Goal: Book appointment/travel/reservation

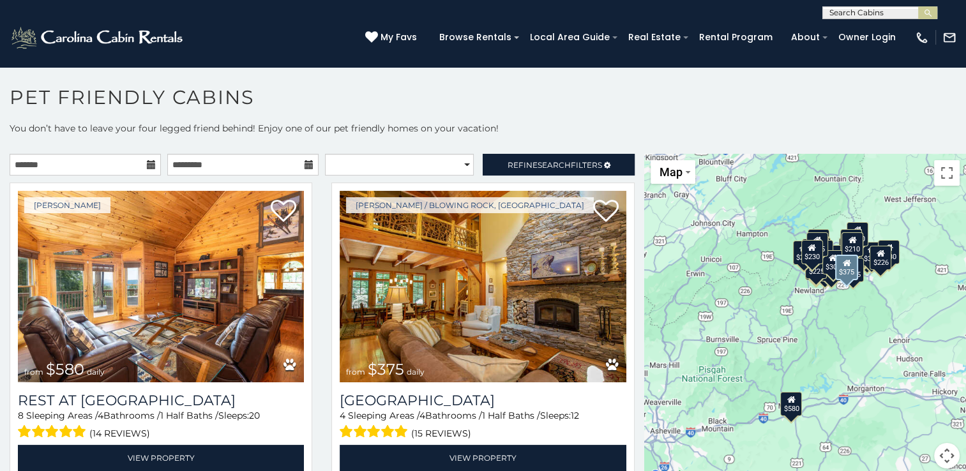
click at [629, 459] on div "[PERSON_NAME] / Blowing Rock, [GEOGRAPHIC_DATA] from $375 daily [GEOGRAPHIC_DAT…" at bounding box center [483, 335] width 322 height 305
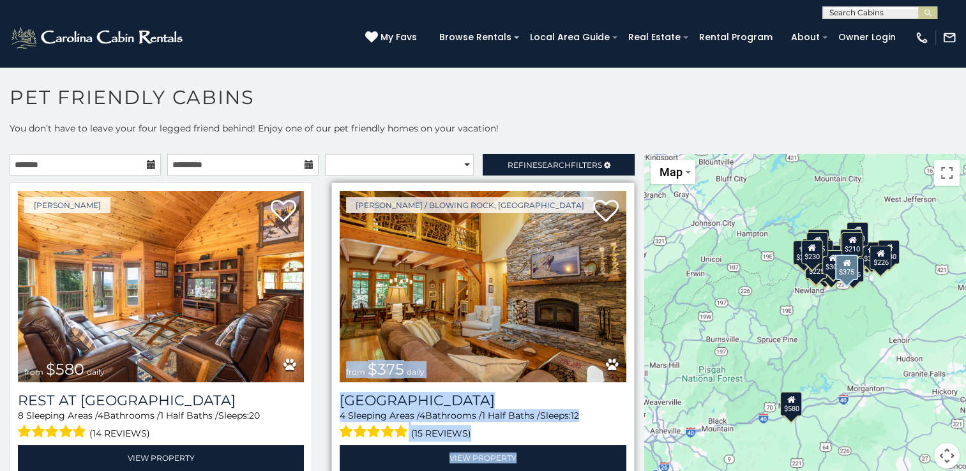
drag, startPoint x: 629, startPoint y: 459, endPoint x: 594, endPoint y: 237, distance: 224.9
click at [594, 237] on div "[PERSON_NAME] / Blowing Rock, [GEOGRAPHIC_DATA] from $375 daily [GEOGRAPHIC_DAT…" at bounding box center [483, 335] width 322 height 305
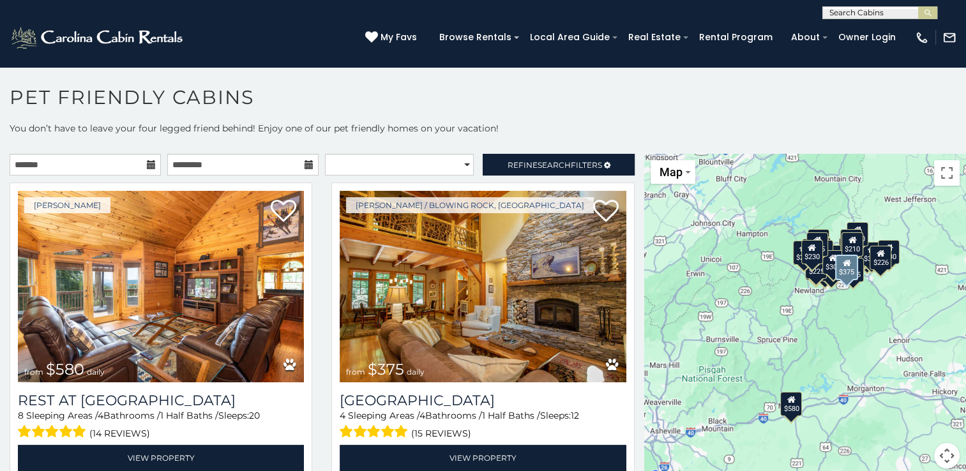
drag, startPoint x: 594, startPoint y: 237, endPoint x: 630, endPoint y: 252, distance: 38.7
click at [630, 252] on div "[PERSON_NAME] / Blowing Rock, [GEOGRAPHIC_DATA] from $375 daily [GEOGRAPHIC_DAT…" at bounding box center [483, 335] width 322 height 305
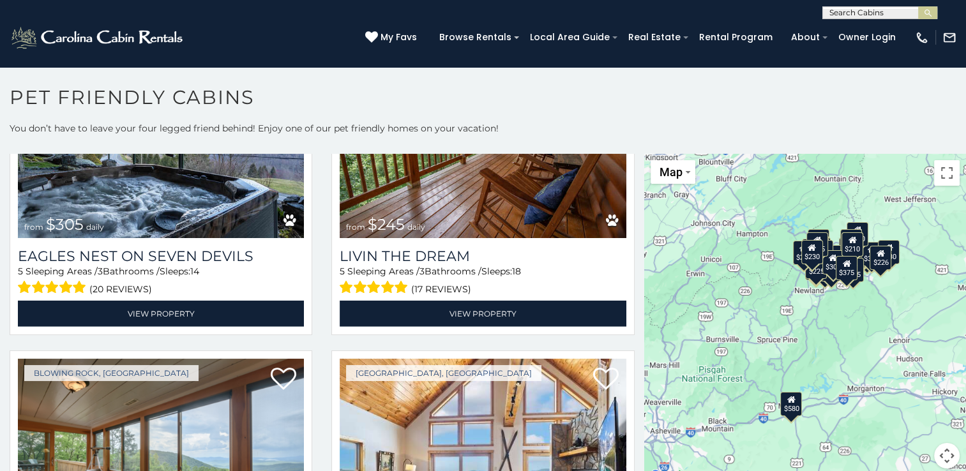
scroll to position [4279, 0]
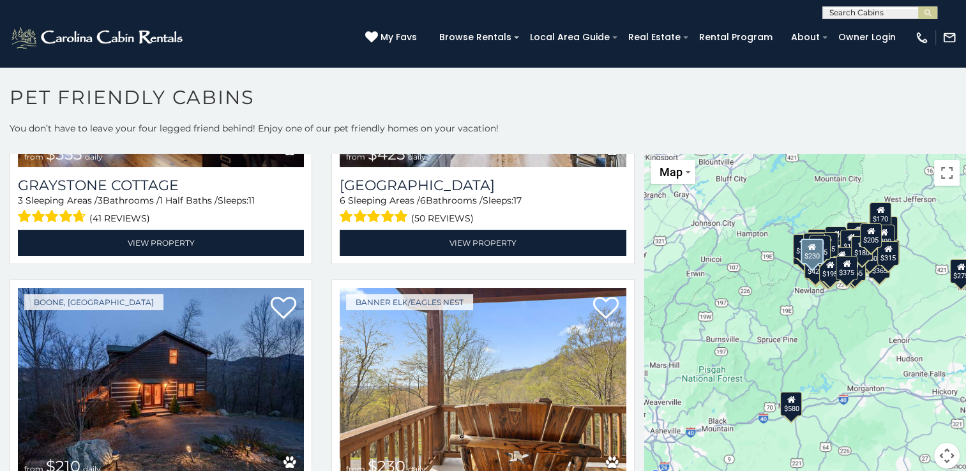
click at [630, 453] on div "Banner Elk/Eagles Nest from $230 daily Birch and [GEOGRAPHIC_DATA] at [GEOGRAPH…" at bounding box center [483, 432] width 322 height 305
drag, startPoint x: 630, startPoint y: 453, endPoint x: 640, endPoint y: 327, distance: 126.8
click at [640, 154] on main "**********" at bounding box center [483, 154] width 966 height 0
click at [644, 327] on div "$580 $375 $325 $451 $460 $315 $315 $330 $395 $355 $650 $675 $380 $930 $375 $325…" at bounding box center [805, 319] width 322 height 330
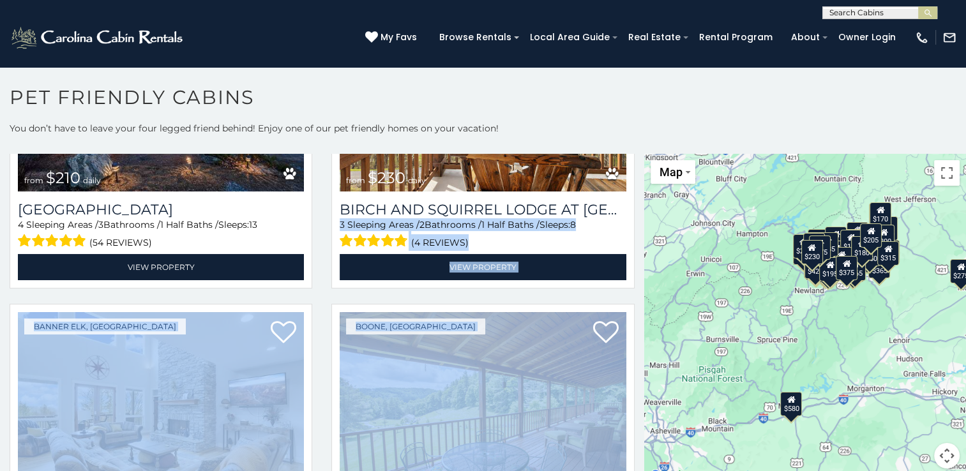
scroll to position [4856, 0]
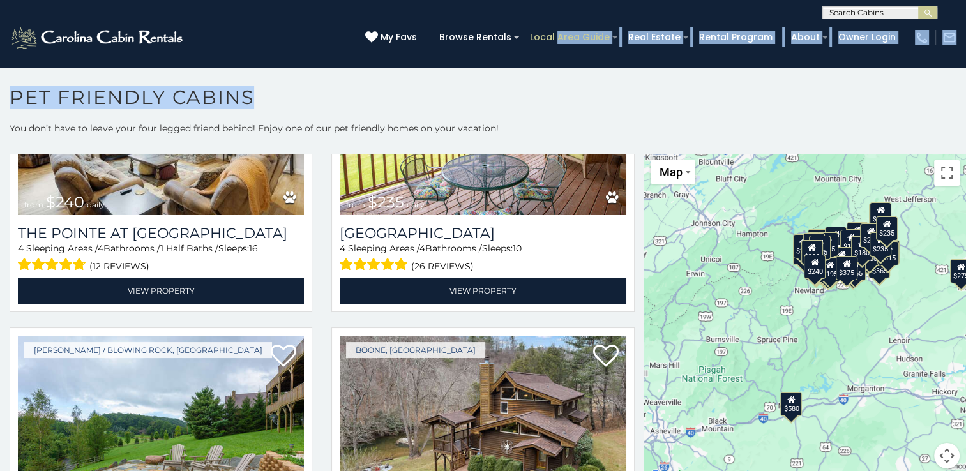
drag, startPoint x: 608, startPoint y: 83, endPoint x: 569, endPoint y: 45, distance: 54.6
click at [569, 66] on body "**********" at bounding box center [483, 272] width 966 height 412
